Goal: Information Seeking & Learning: Find specific fact

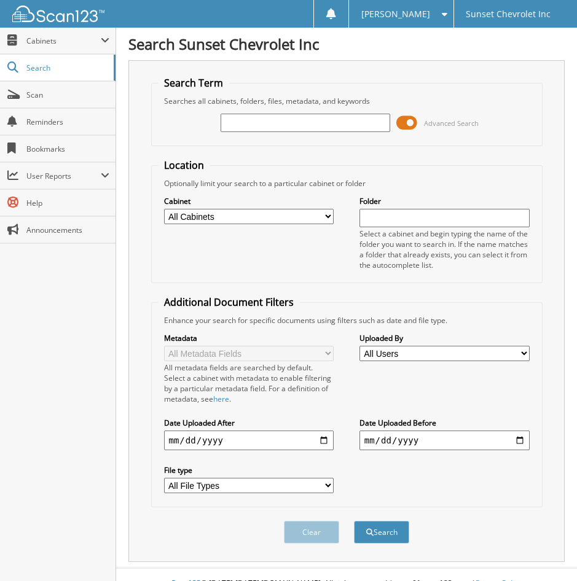
click at [277, 122] on input "text" at bounding box center [306, 123] width 170 height 18
paste input "[US_VEHICLE_IDENTIFICATION_NUMBER]"
type input "[US_VEHICLE_IDENTIFICATION_NUMBER]"
click at [354, 521] on button "Search" at bounding box center [381, 532] width 55 height 23
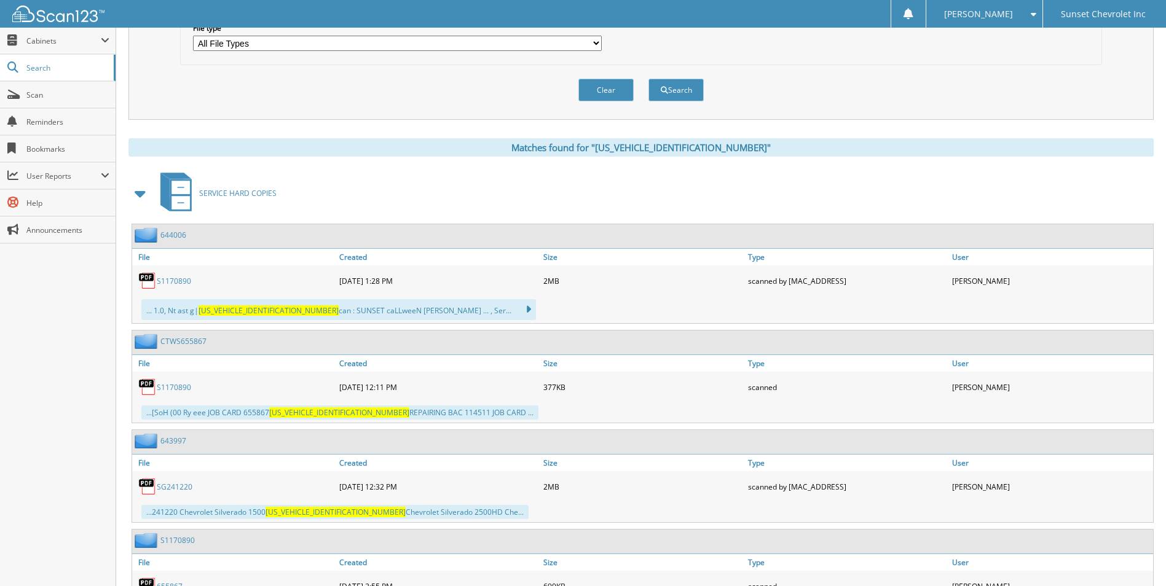
scroll to position [260, 0]
